Goal: Transaction & Acquisition: Book appointment/travel/reservation

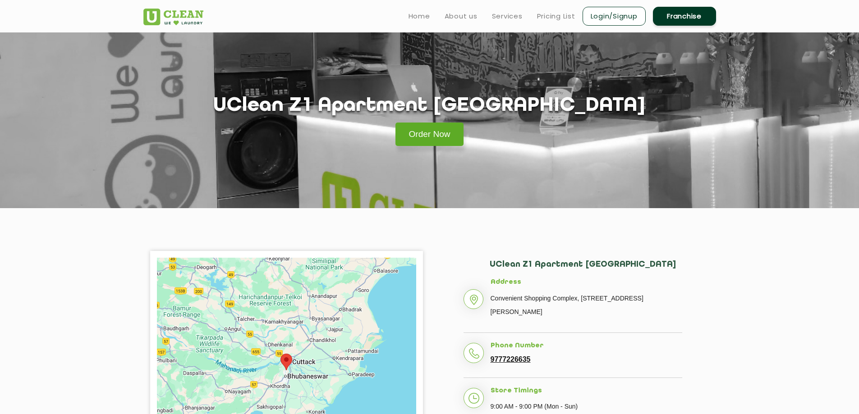
click at [425, 139] on link "Order Now" at bounding box center [429, 134] width 69 height 23
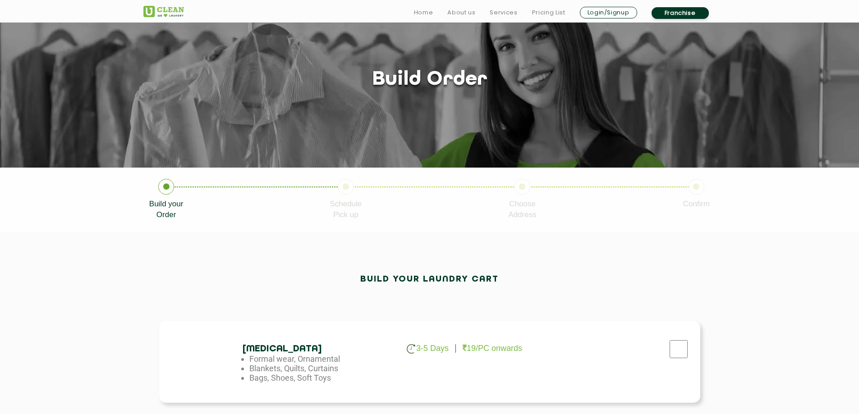
scroll to position [225, 0]
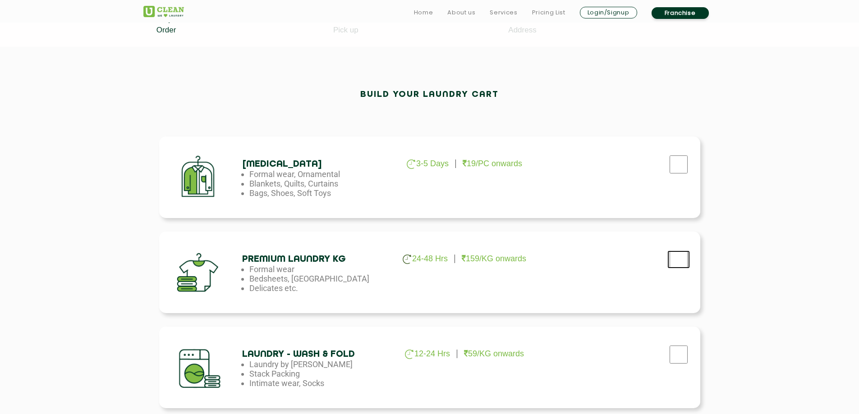
click at [680, 253] on input "checkbox" at bounding box center [678, 260] width 23 height 18
checkbox input "true"
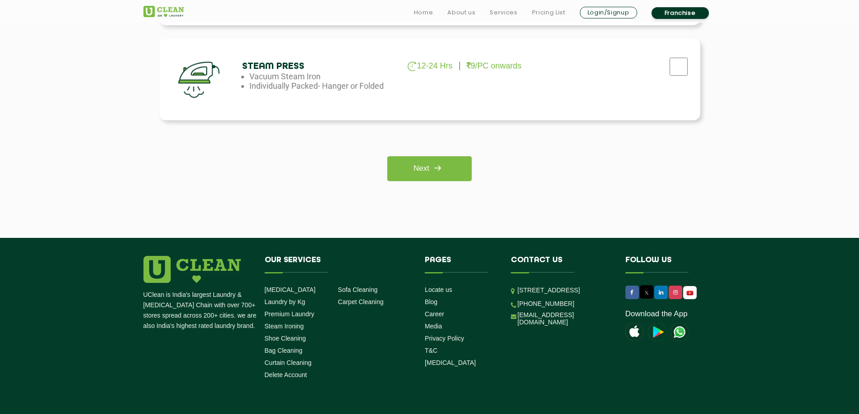
scroll to position [743, 0]
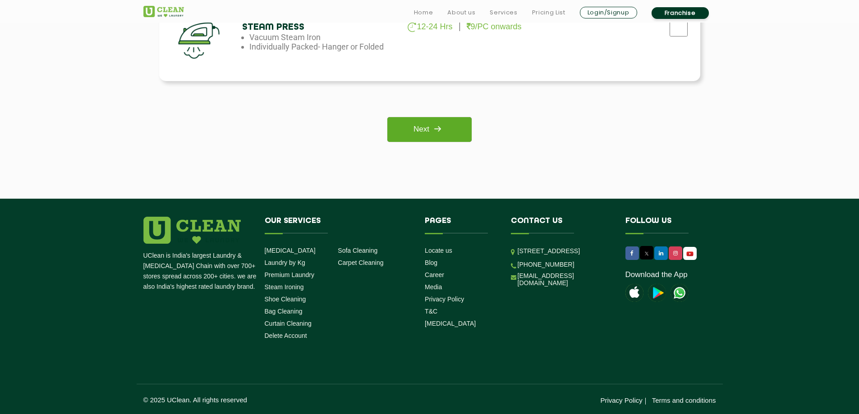
click at [445, 129] on img at bounding box center [437, 129] width 16 height 16
